Goal: Task Accomplishment & Management: Manage account settings

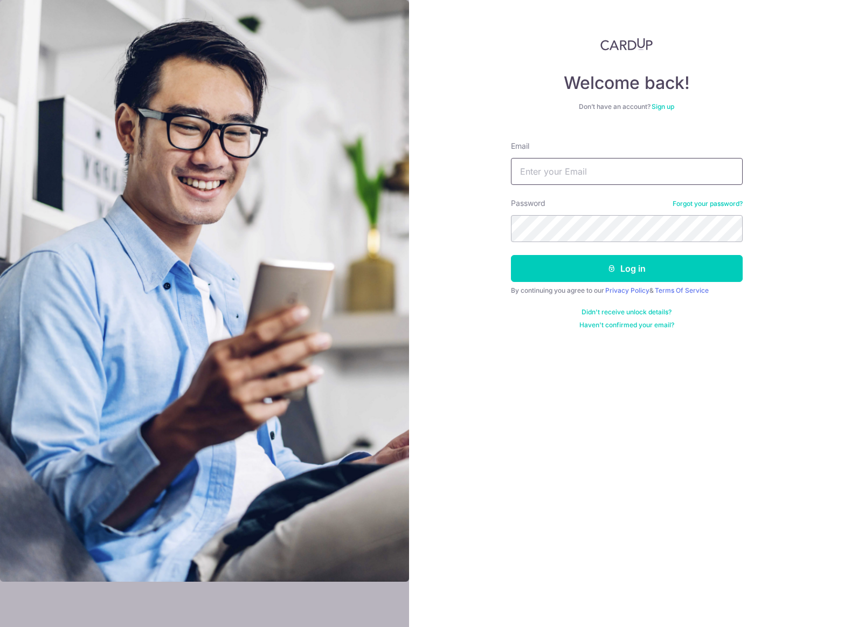
type input "[EMAIL_ADDRESS][DOMAIN_NAME]"
click at [608, 277] on button "Log in" at bounding box center [627, 268] width 232 height 27
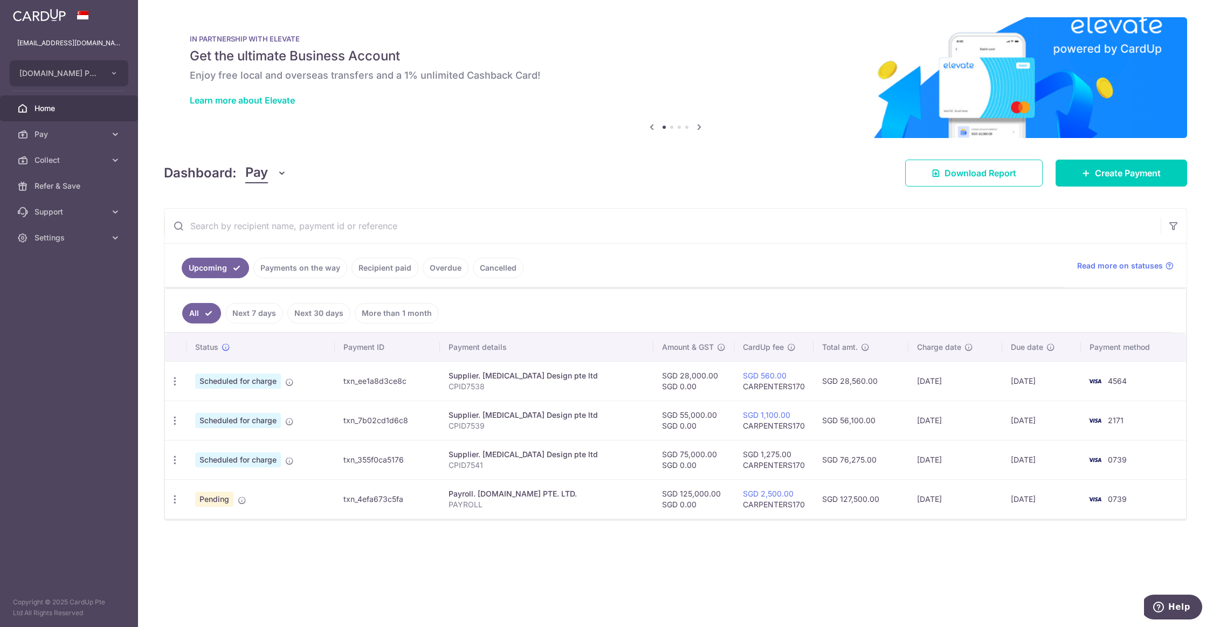
drag, startPoint x: 843, startPoint y: 382, endPoint x: 878, endPoint y: 381, distance: 35.1
click at [844, 381] on td "SGD 28,560.00" at bounding box center [861, 380] width 95 height 39
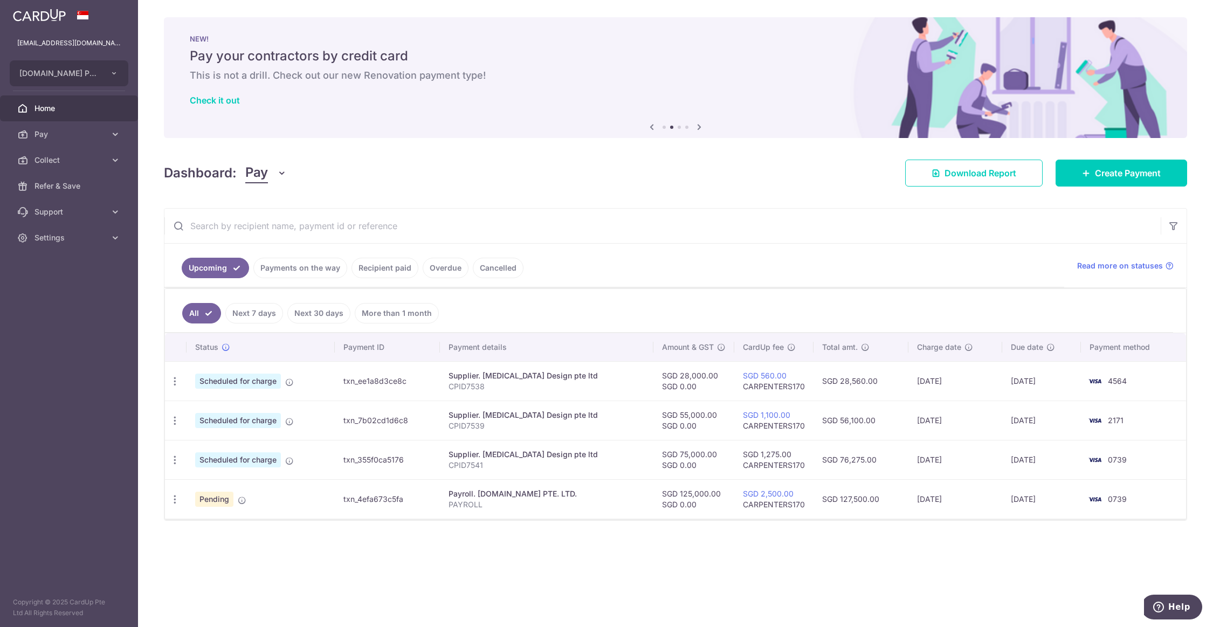
click at [499, 307] on ul "All Next 7 days Next 30 days More than 1 month" at bounding box center [669, 311] width 1008 height 44
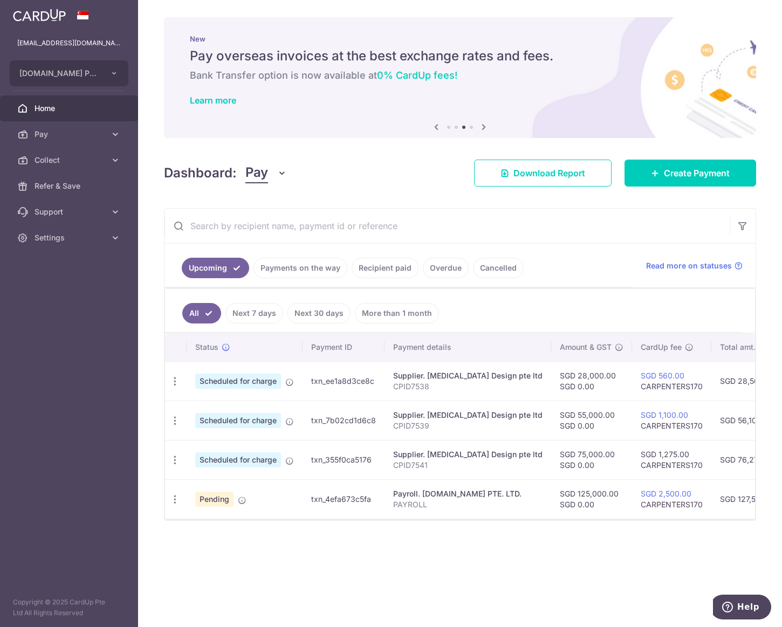
click at [67, 135] on span "Pay" at bounding box center [70, 134] width 71 height 11
click at [588, 314] on ul "All Next 7 days Next 30 days More than 1 month" at bounding box center [453, 311] width 577 height 44
click at [169, 385] on div "Update payment Cancel payment Upload doc" at bounding box center [175, 382] width 20 height 20
click at [173, 383] on icon "button" at bounding box center [174, 381] width 11 height 11
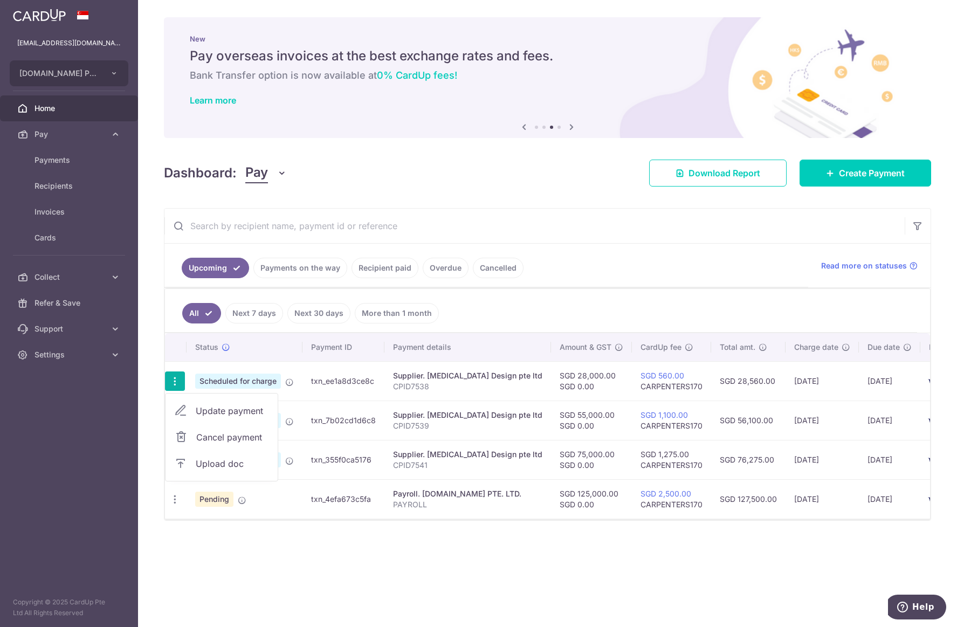
click at [226, 407] on span "Update payment" at bounding box center [232, 410] width 73 height 13
radio input "true"
type input "28,000.00"
type input "0.00"
type input "[DATE]"
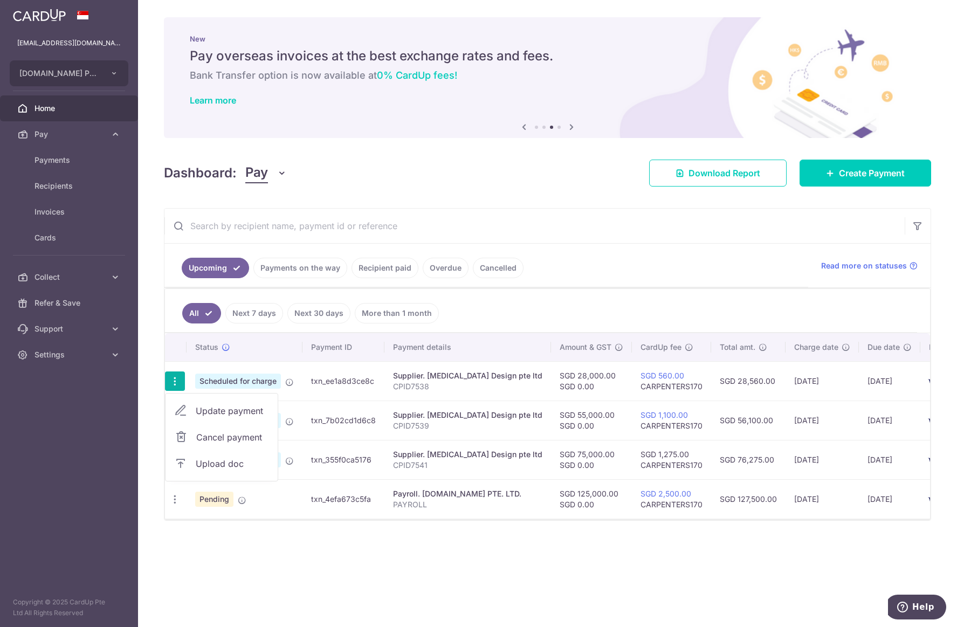
type input "CPID7538"
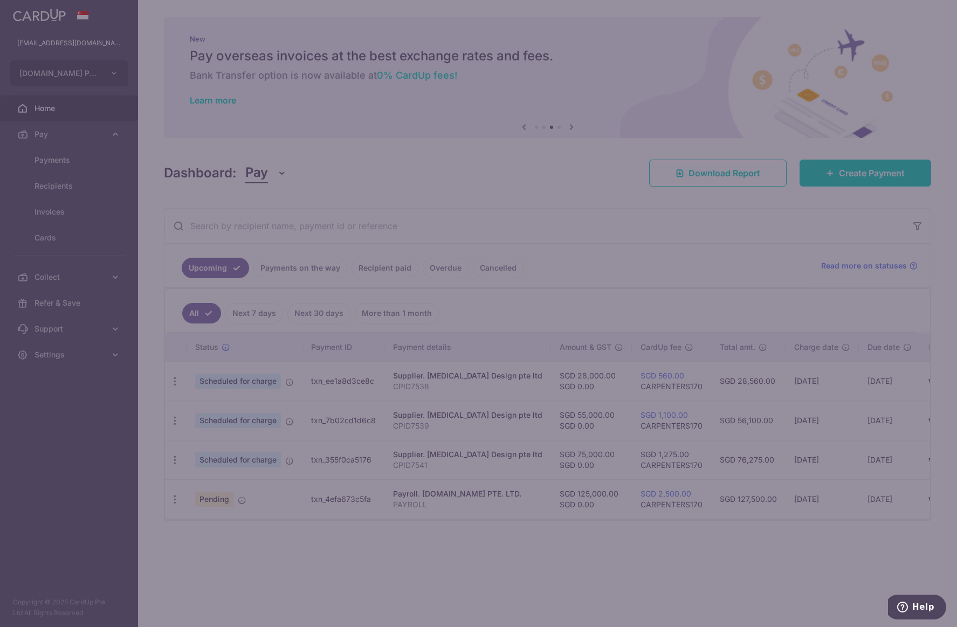
type input "CARPENTERS170"
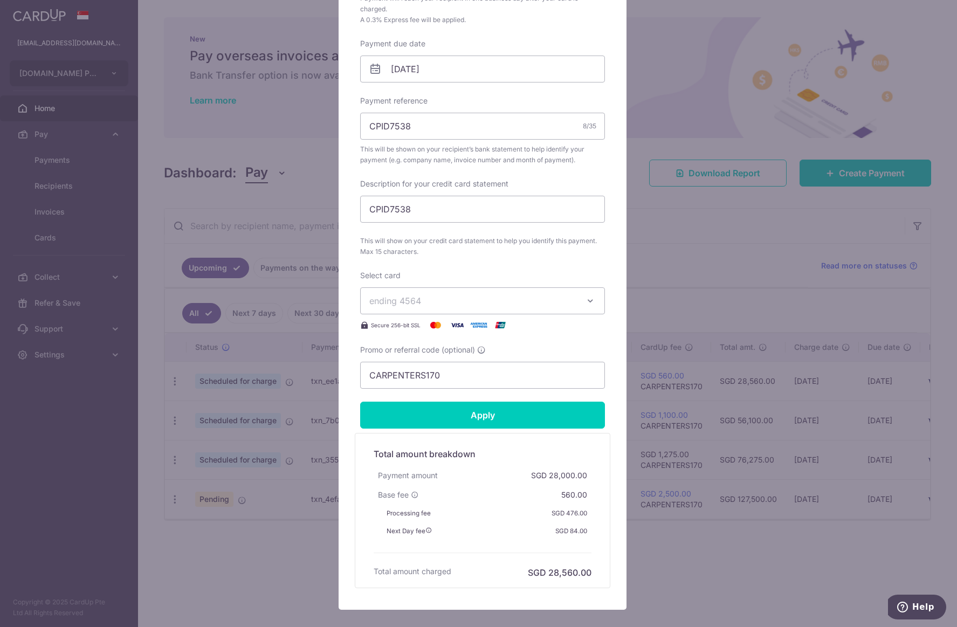
scroll to position [384, 0]
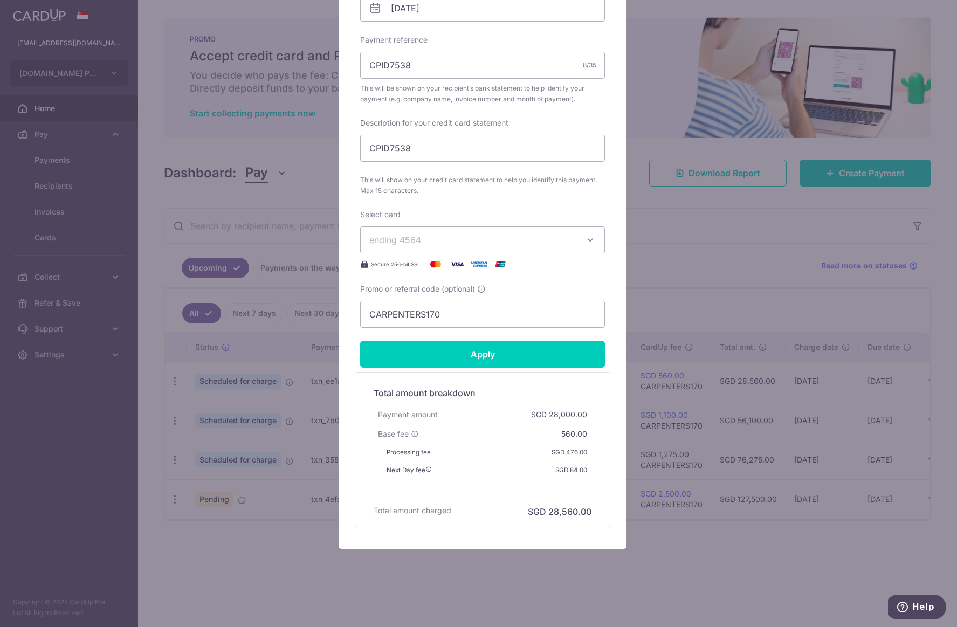
click at [599, 105] on div "Enter payment amount 28,000.00 28000.00 SGD To change the payment amount, pleas…" at bounding box center [482, 32] width 245 height 591
click at [633, 104] on div "Edit payment By clicking apply, you will make changes to all payments to Capex …" at bounding box center [478, 313] width 957 height 627
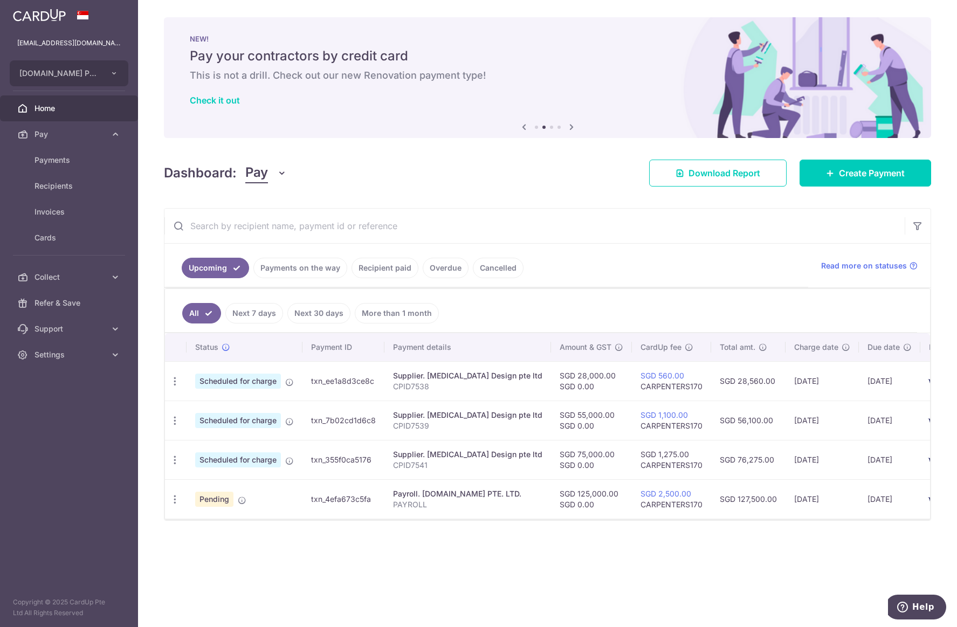
click at [461, 177] on div "Dashboard: Pay Pay Collect Download Report Download Report Create Payment" at bounding box center [547, 170] width 767 height 31
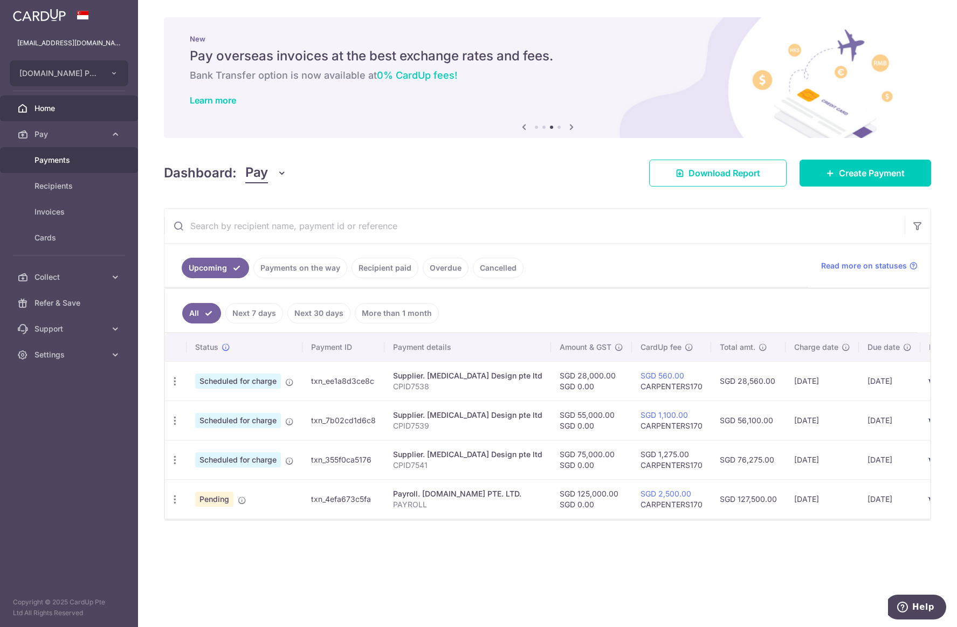
click at [69, 161] on span "Payments" at bounding box center [70, 160] width 71 height 11
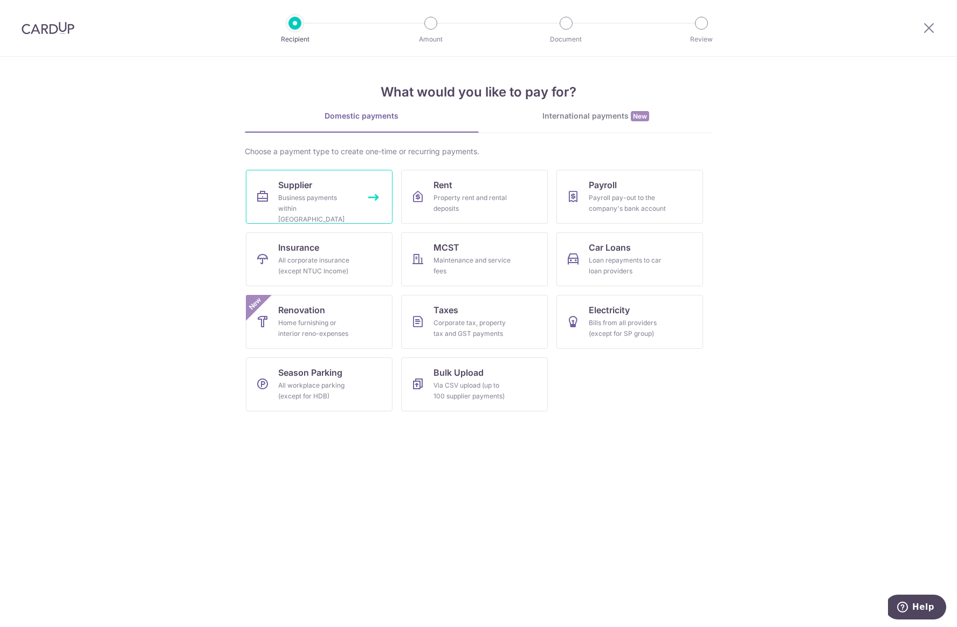
click at [332, 198] on div "Business payments within Singapore" at bounding box center [317, 209] width 78 height 32
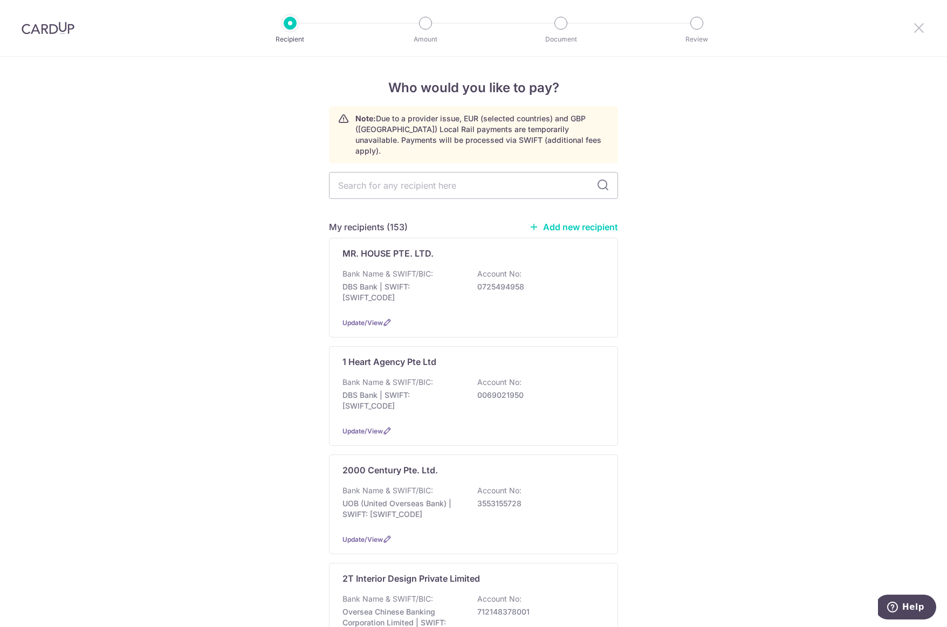
click at [919, 32] on icon at bounding box center [918, 27] width 13 height 13
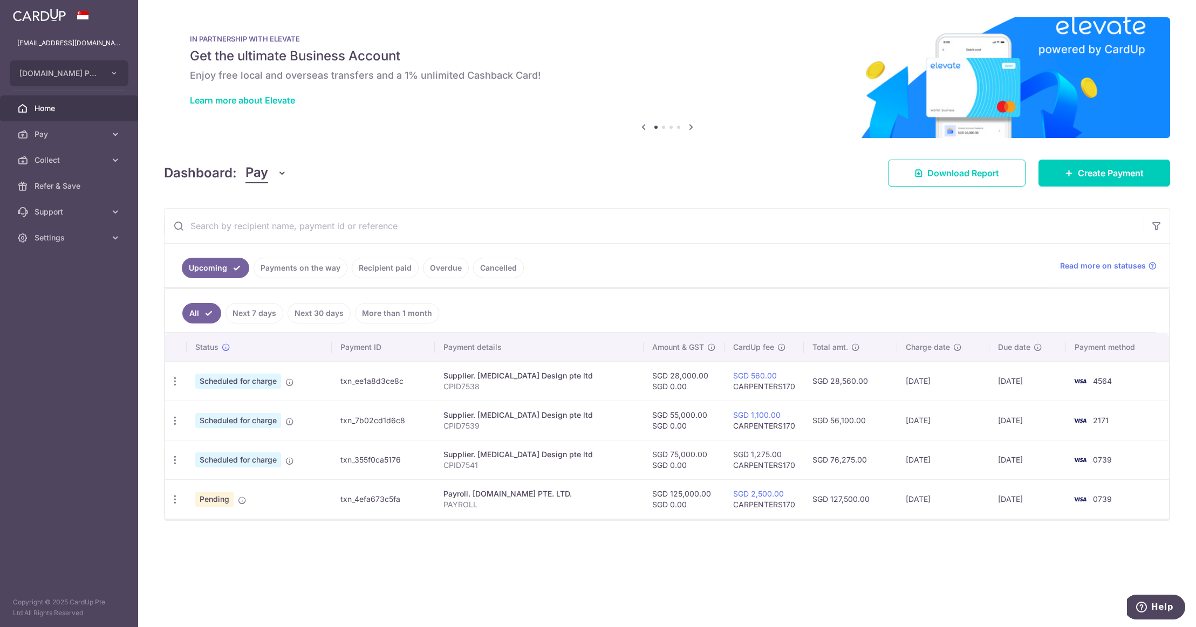
click at [173, 421] on icon "button" at bounding box center [174, 420] width 11 height 11
click at [242, 455] on span "Update payment" at bounding box center [232, 450] width 73 height 13
radio input "true"
type input "55,000.00"
type input "0.00"
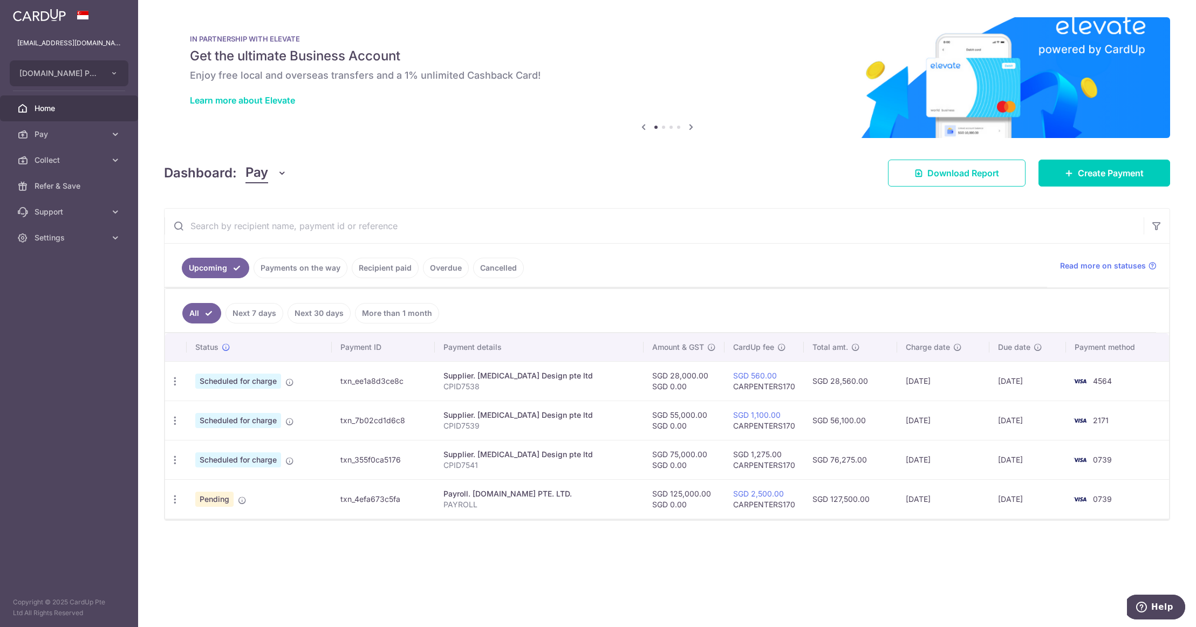
type input "[DATE]"
type input "CPID7539"
type input "CARPENTERS170"
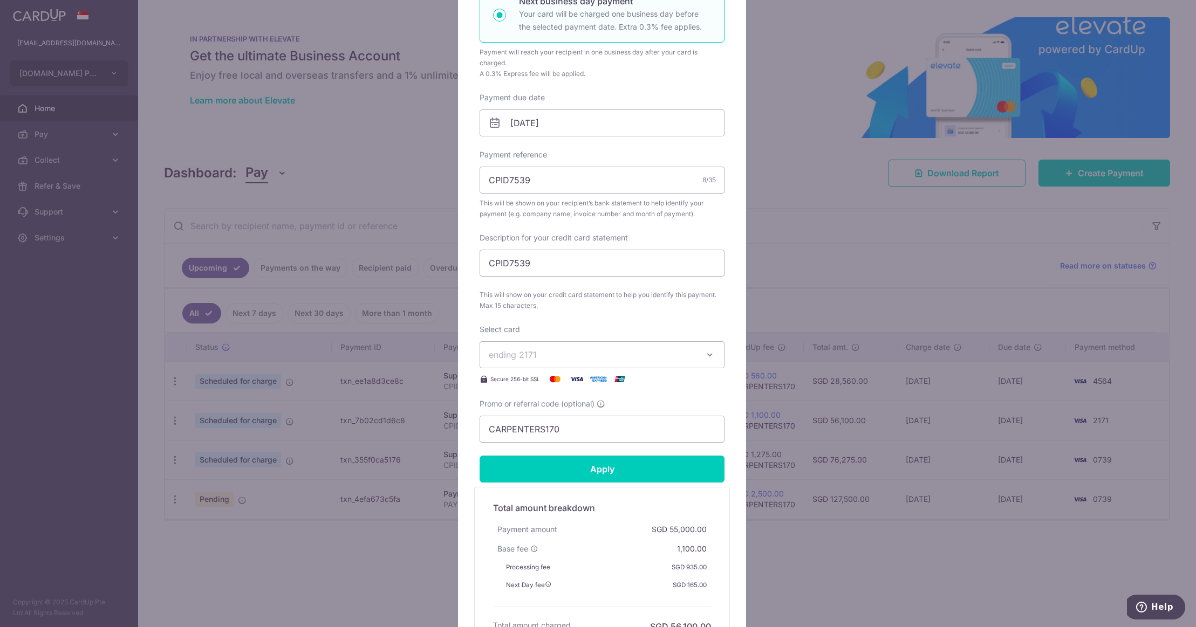
scroll to position [324, 0]
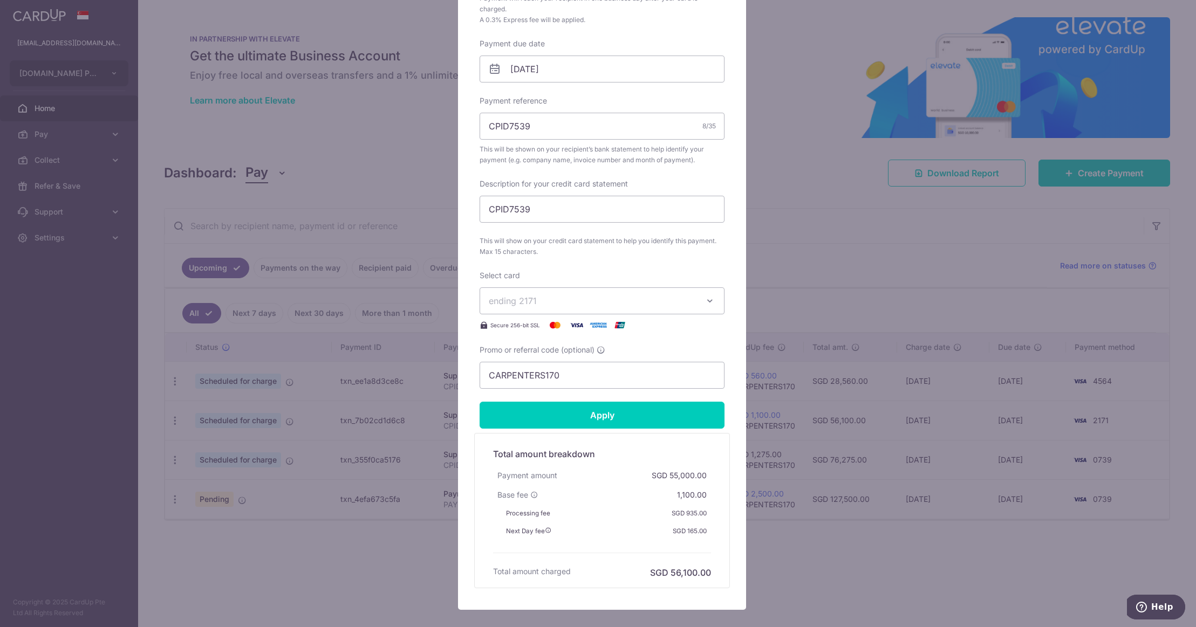
click at [675, 303] on span "ending 2171" at bounding box center [592, 300] width 207 height 13
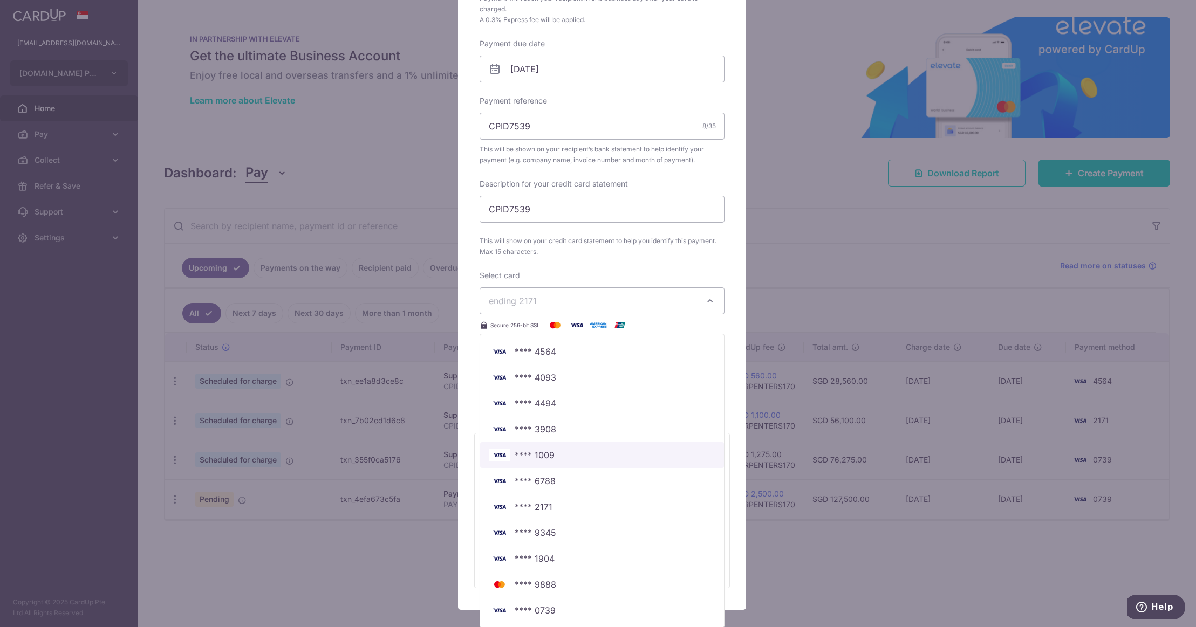
click at [634, 450] on span "**** 1009" at bounding box center [602, 455] width 226 height 13
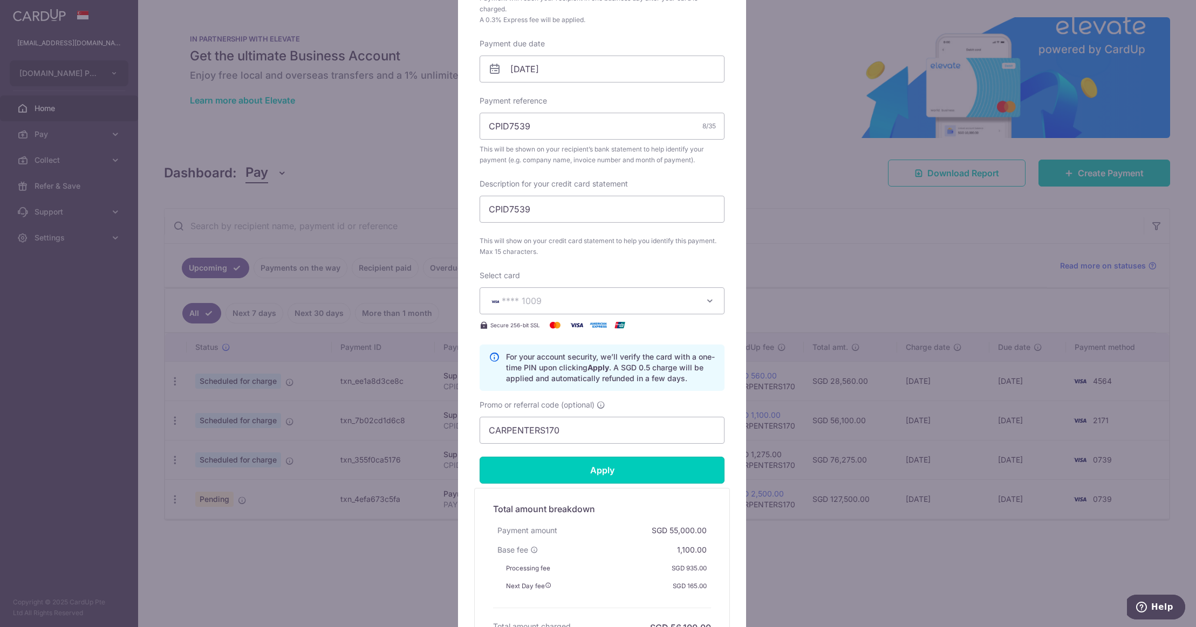
click at [645, 471] on input "Apply" at bounding box center [601, 470] width 245 height 27
type input "Successfully Applied"
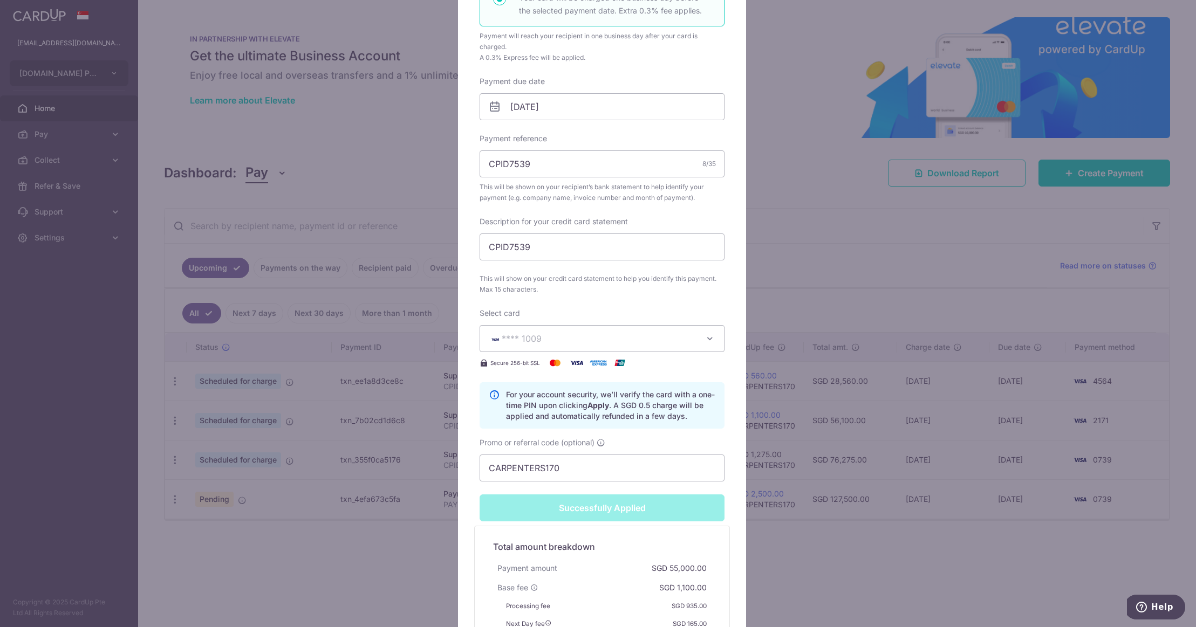
scroll to position [361, 0]
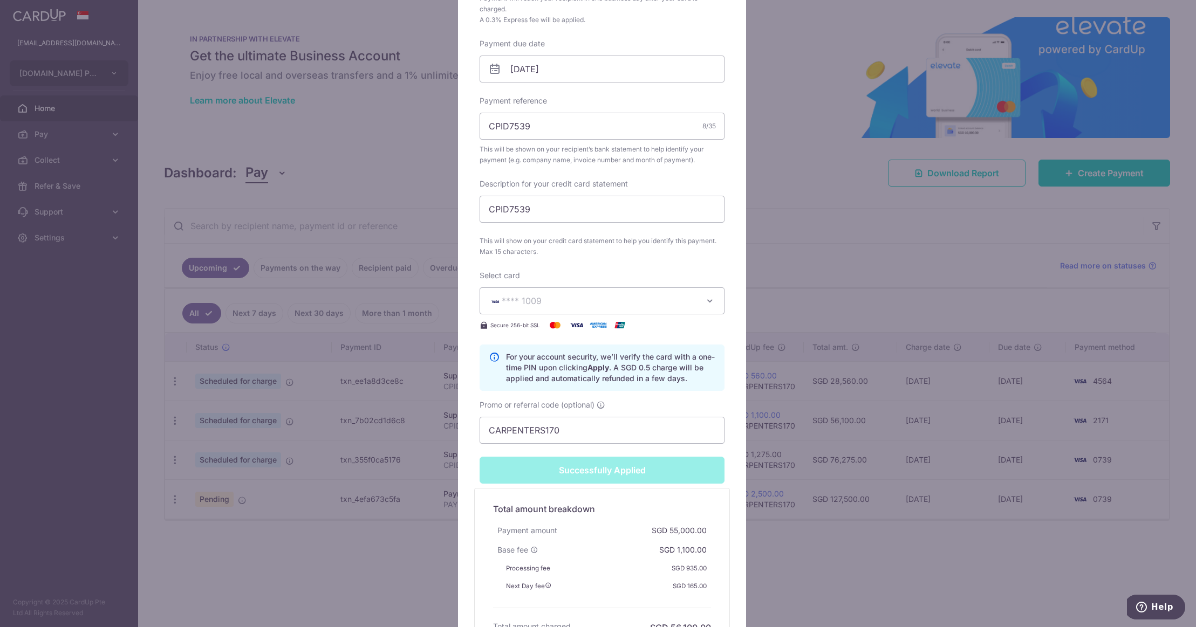
click at [815, 201] on div "Edit payment By clicking apply, you will make changes to all payments to Capex …" at bounding box center [598, 313] width 1196 height 627
